Goal: Check status: Check status

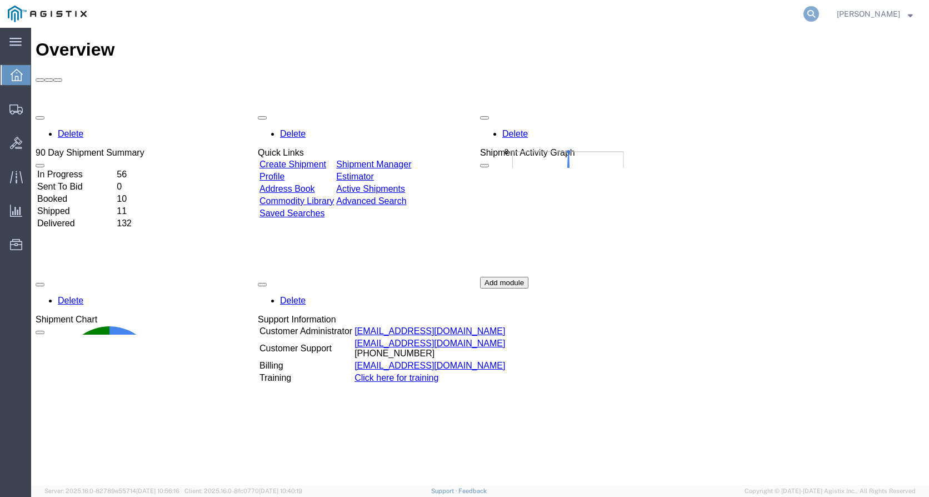
click at [818, 14] on icon at bounding box center [811, 14] width 16 height 16
click at [536, 9] on input "search" at bounding box center [635, 14] width 338 height 27
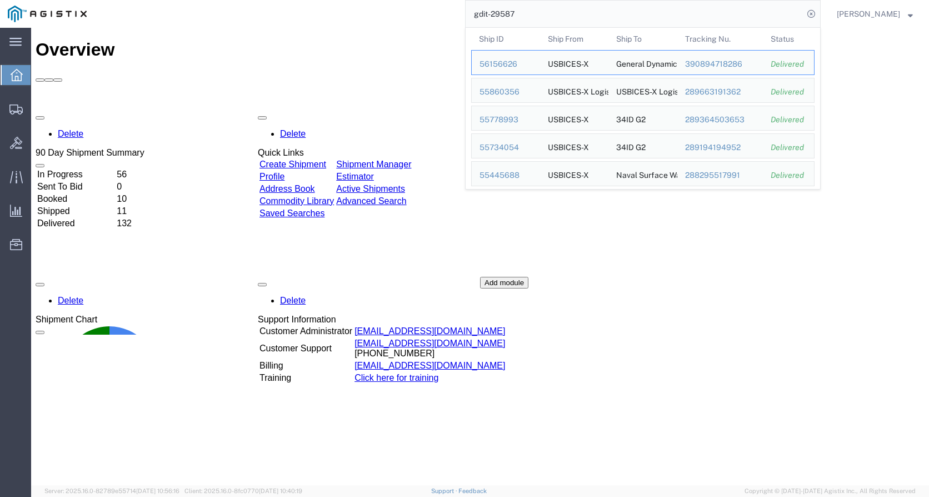
drag, startPoint x: 509, startPoint y: 16, endPoint x: 475, endPoint y: 14, distance: 34.5
click at [477, 15] on input "gdit-29587" at bounding box center [635, 14] width 338 height 27
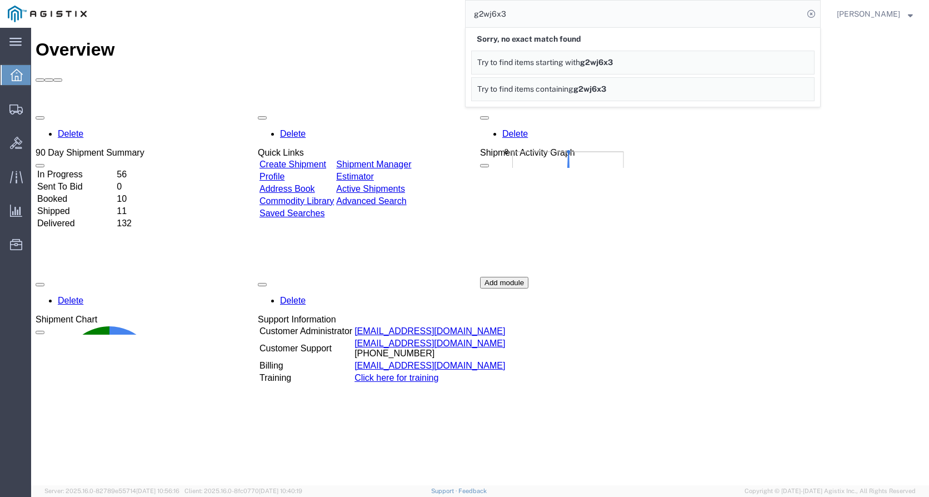
drag, startPoint x: 530, startPoint y: 17, endPoint x: 484, endPoint y: 12, distance: 45.8
click at [481, 15] on input "g2wj6x3" at bounding box center [635, 14] width 338 height 27
drag, startPoint x: 572, startPoint y: 18, endPoint x: 473, endPoint y: 16, distance: 98.9
click at [473, 16] on div "6c:3c:8c:42:e3:e2 Sorry, no exact match found Try to find items starting with 6…" at bounding box center [457, 14] width 726 height 28
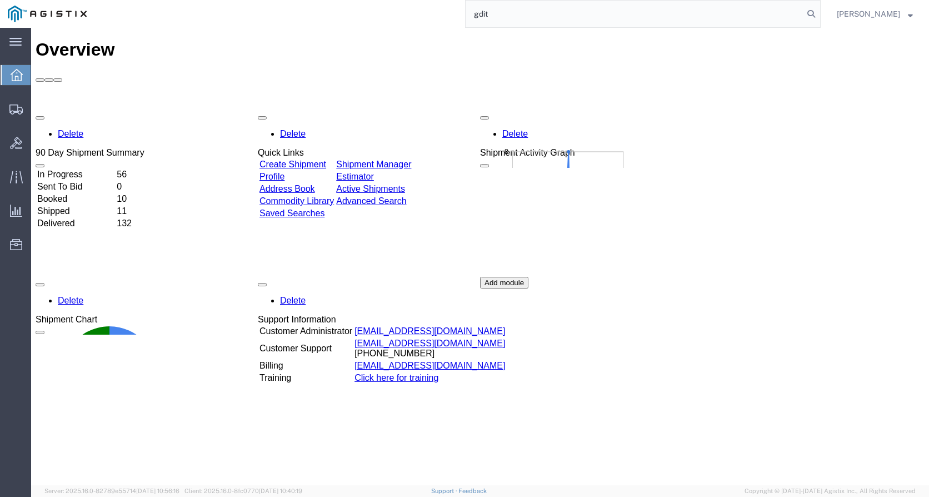
click at [508, 17] on input "gdit" at bounding box center [635, 14] width 338 height 27
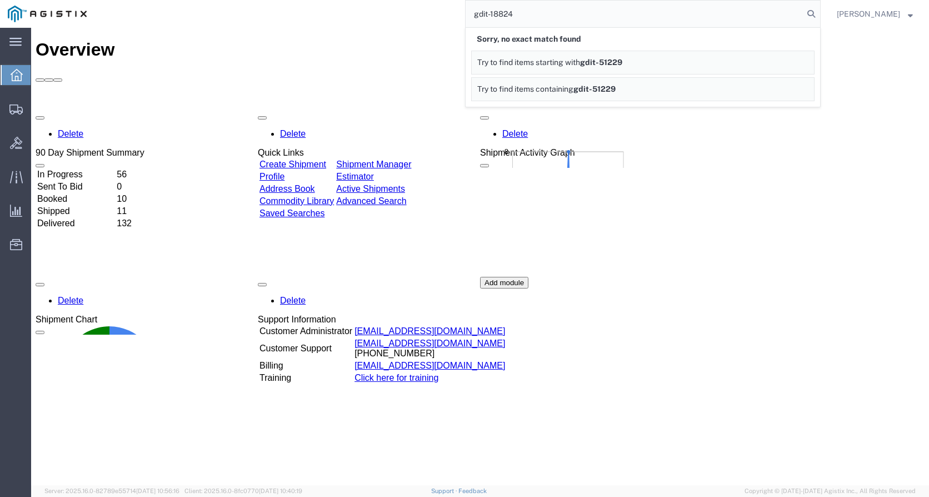
type input "gdit-18824"
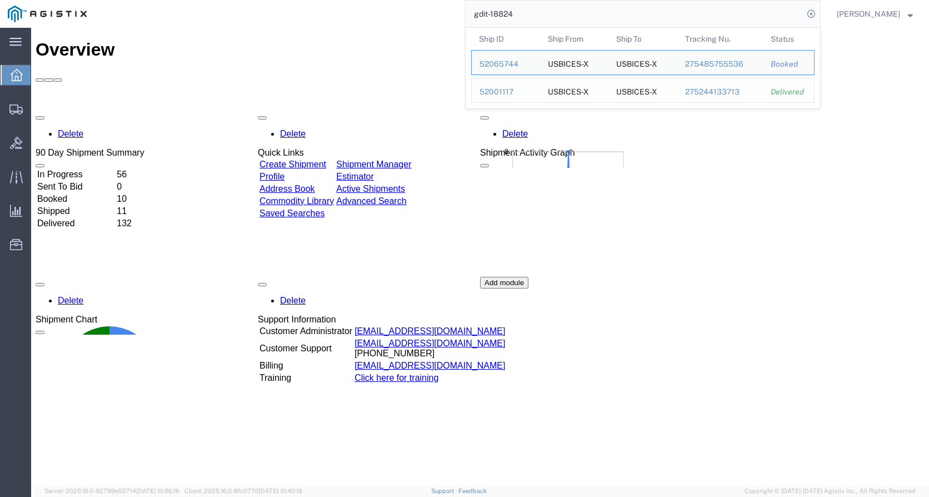
click at [508, 91] on div "52001117" at bounding box center [505, 92] width 53 height 12
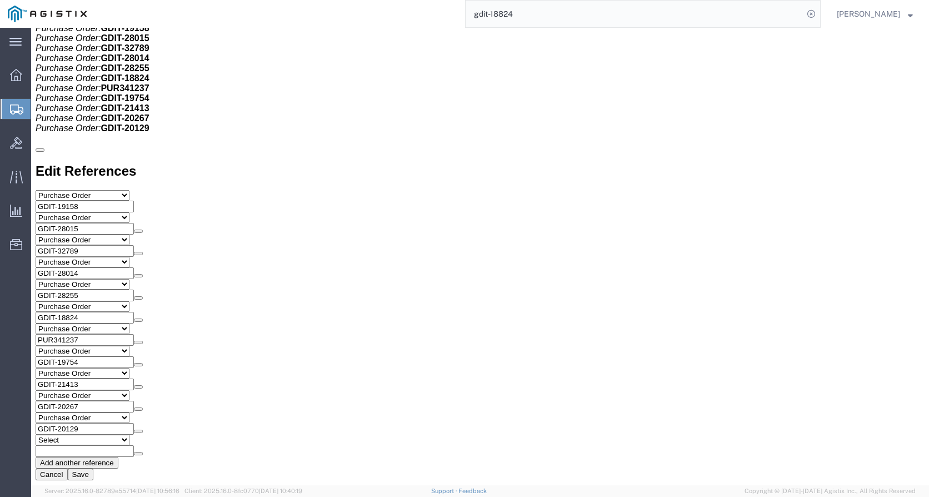
scroll to position [1389, 0]
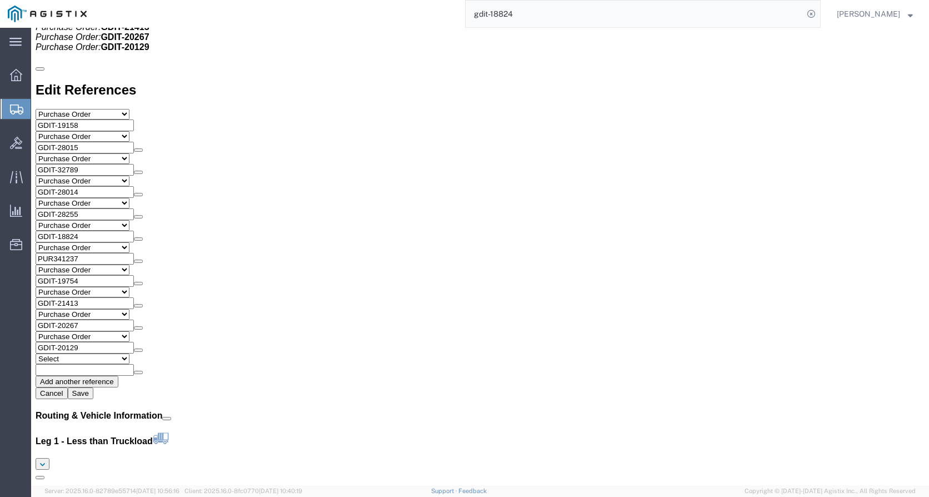
click div "HP EliteDesk Mini 800 G9 Pieces: 1.00 Each Total value: 990.00 USD SKU: EliteDe…"
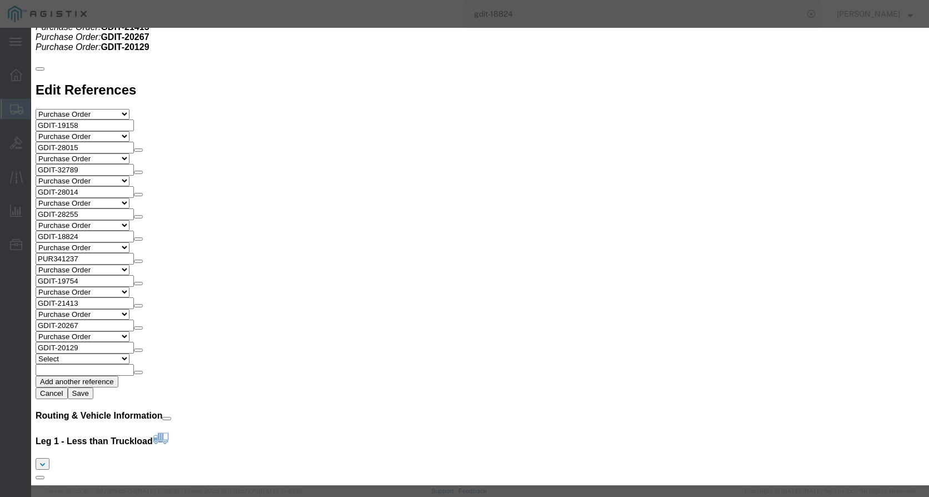
click icon "button"
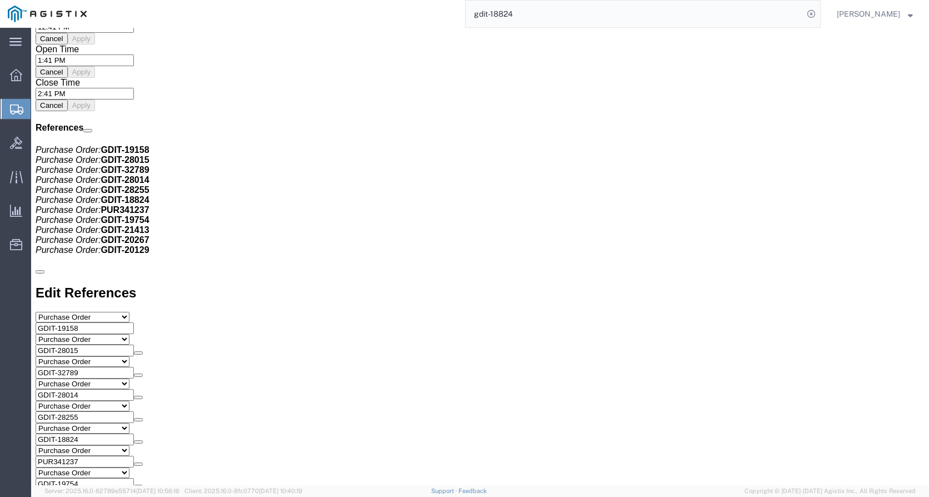
scroll to position [1167, 0]
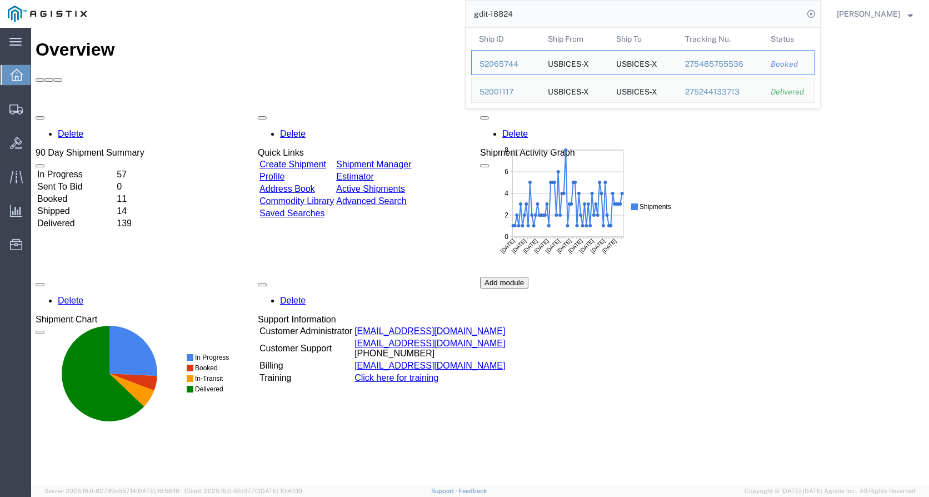
click at [548, 9] on input "gdit-18824" at bounding box center [635, 14] width 338 height 27
click at [508, 63] on div "52065744" at bounding box center [505, 64] width 53 height 12
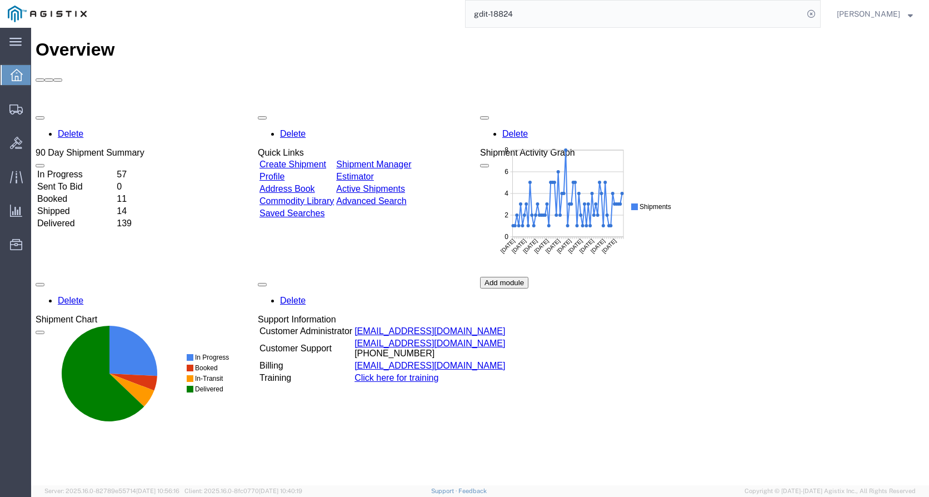
click at [541, 20] on input "gdit-18824" at bounding box center [635, 14] width 338 height 27
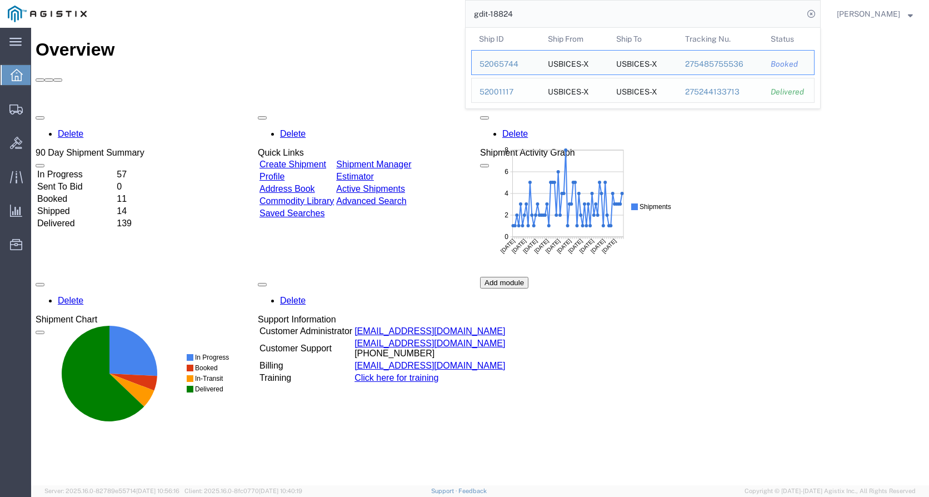
click at [508, 90] on div "52001117" at bounding box center [505, 92] width 53 height 12
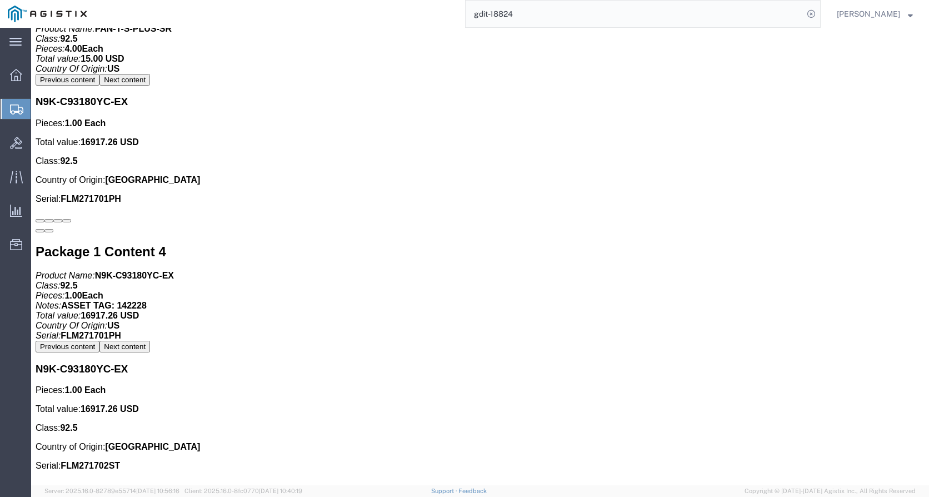
scroll to position [3278, 0]
